Goal: Transaction & Acquisition: Purchase product/service

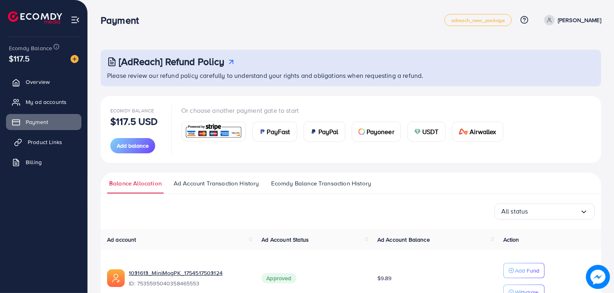
click at [41, 145] on span "Product Links" at bounding box center [45, 142] width 34 height 8
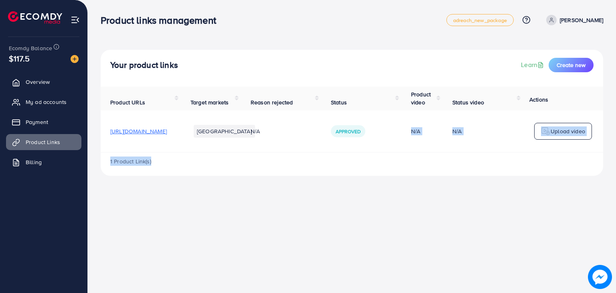
drag, startPoint x: 414, startPoint y: 152, endPoint x: 466, endPoint y: 155, distance: 52.2
click at [466, 155] on div "Product URLs Target markets Reason rejected Status Product video Status video A…" at bounding box center [352, 131] width 503 height 89
click at [536, 161] on div "1 Product Link(s)" at bounding box center [352, 163] width 503 height 23
drag, startPoint x: 534, startPoint y: 152, endPoint x: 540, endPoint y: 151, distance: 5.3
click at [539, 151] on table "Product URLs Target markets Reason rejected Status Product video Status video A…" at bounding box center [352, 120] width 503 height 66
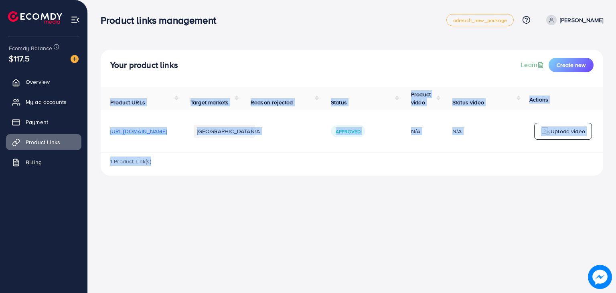
drag, startPoint x: 542, startPoint y: 154, endPoint x: 570, endPoint y: 154, distance: 28.5
click at [570, 154] on div "Product URLs Target markets Reason rejected Status Product video Status video A…" at bounding box center [352, 131] width 503 height 89
click at [383, 156] on div "1 Product Link(s)" at bounding box center [352, 163] width 503 height 23
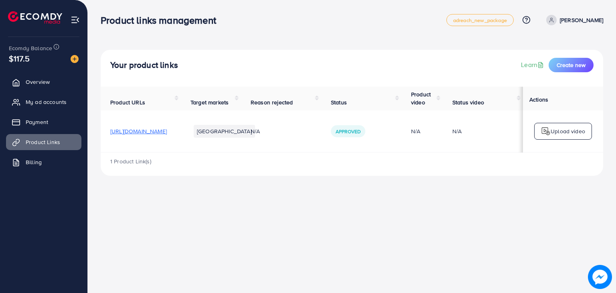
scroll to position [0, 0]
click at [56, 116] on link "Payment" at bounding box center [43, 122] width 75 height 16
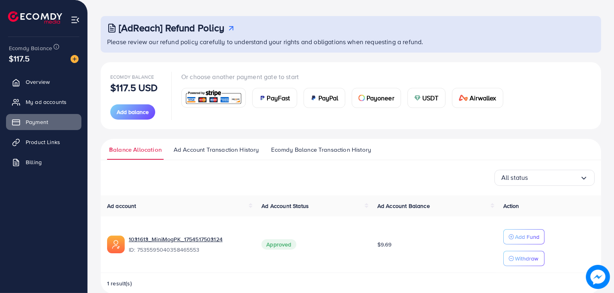
scroll to position [47, 0]
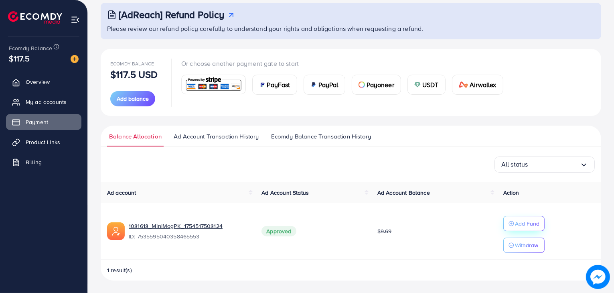
click at [517, 226] on p "Add Fund" at bounding box center [527, 224] width 24 height 10
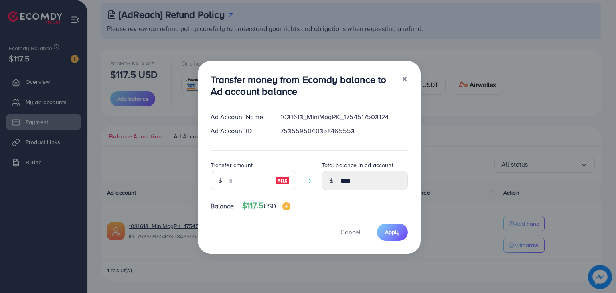
click at [225, 175] on div at bounding box center [220, 180] width 19 height 19
click at [233, 182] on input "number" at bounding box center [249, 180] width 40 height 19
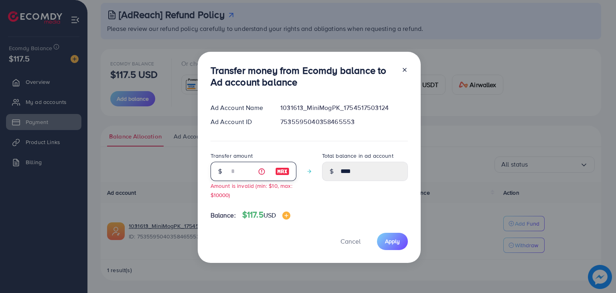
type input "**"
type input "*****"
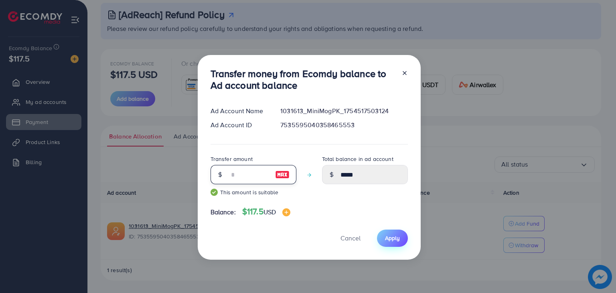
type input "**"
click at [404, 241] on button "Apply" at bounding box center [392, 237] width 31 height 17
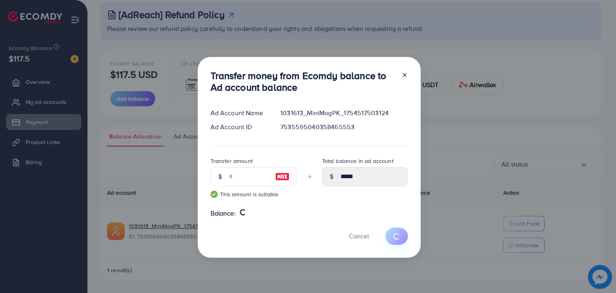
type input "****"
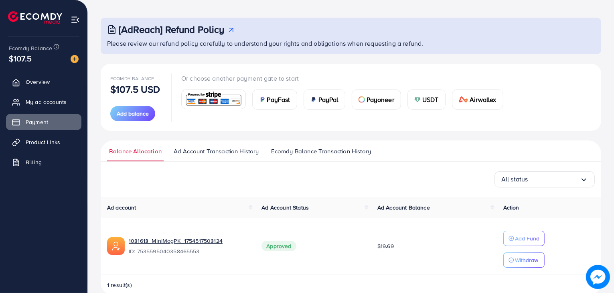
scroll to position [47, 0]
